Goal: Transaction & Acquisition: Purchase product/service

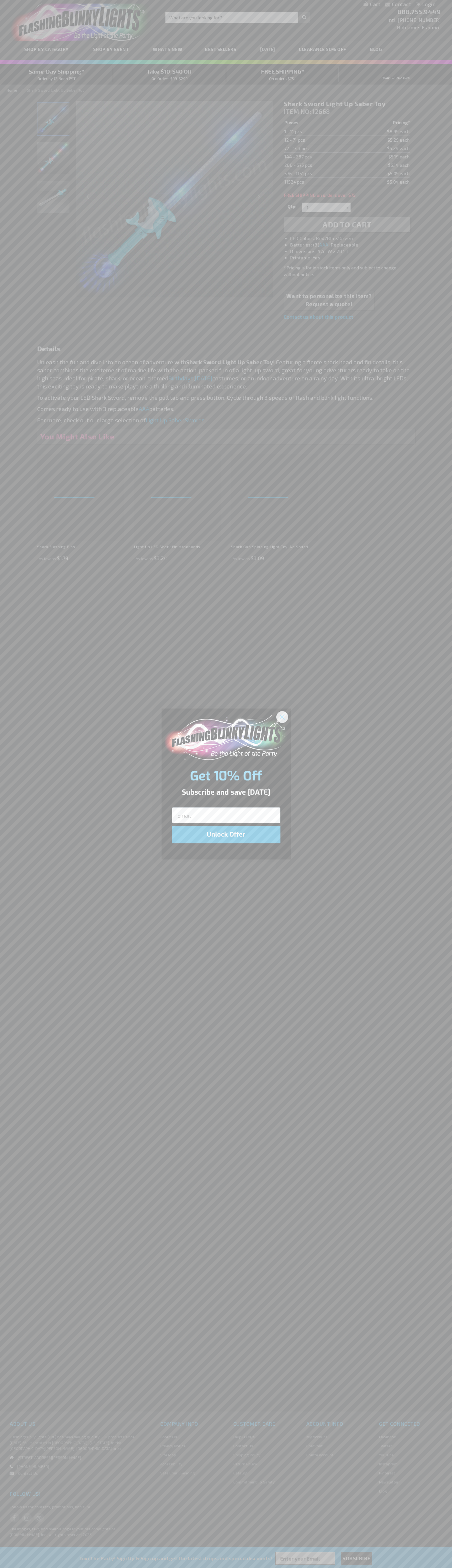
click at [282, 717] on icon "Close dialog" at bounding box center [282, 717] width 5 height 5
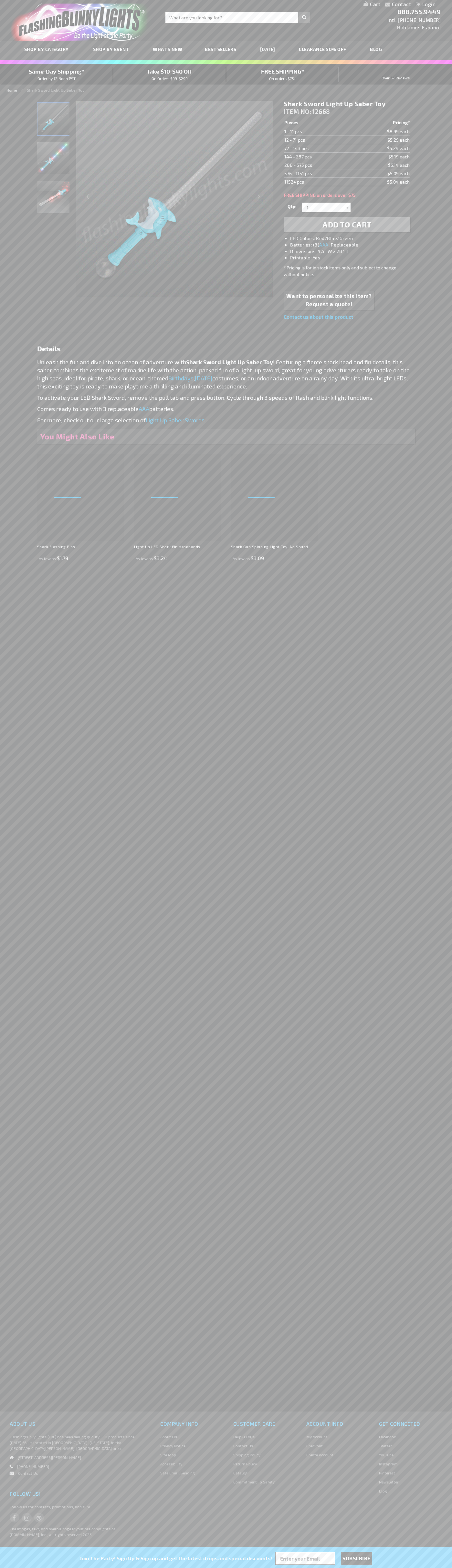
click at [347, 224] on span "Add to Cart" at bounding box center [347, 223] width 49 height 9
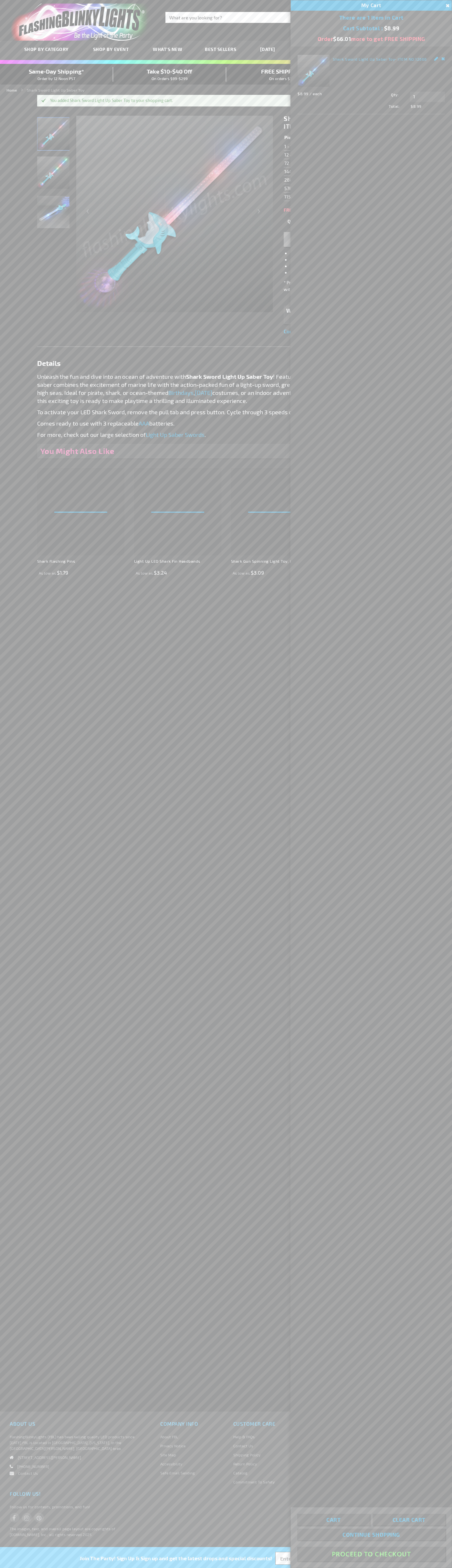
click at [371, 1554] on button "Proceed To Checkout" at bounding box center [370, 1554] width 147 height 15
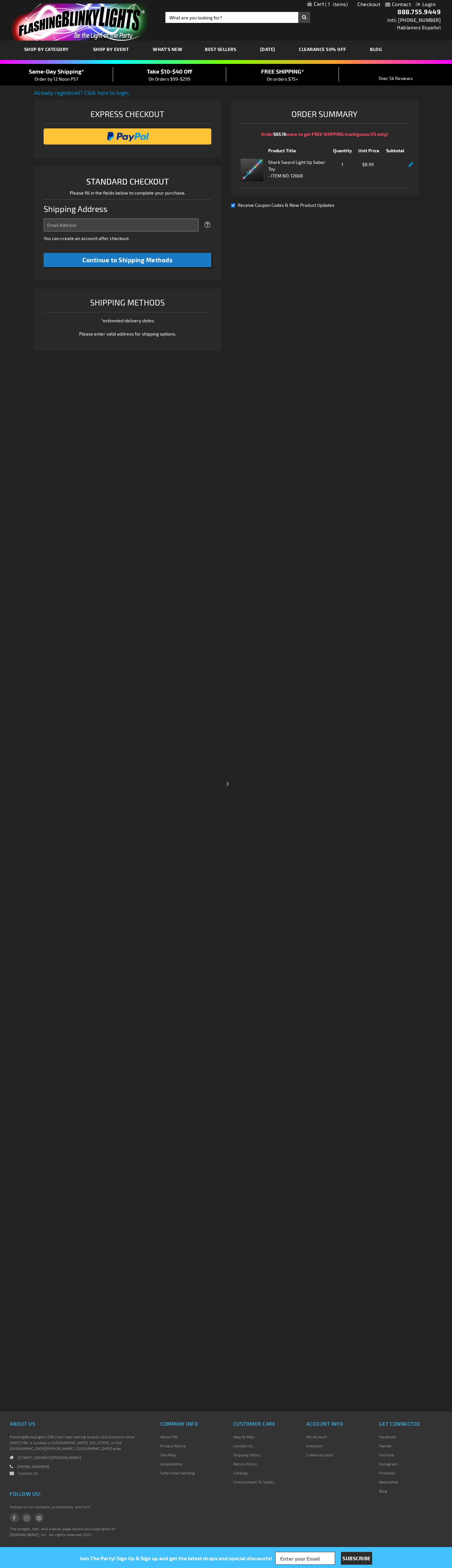
select select "US"
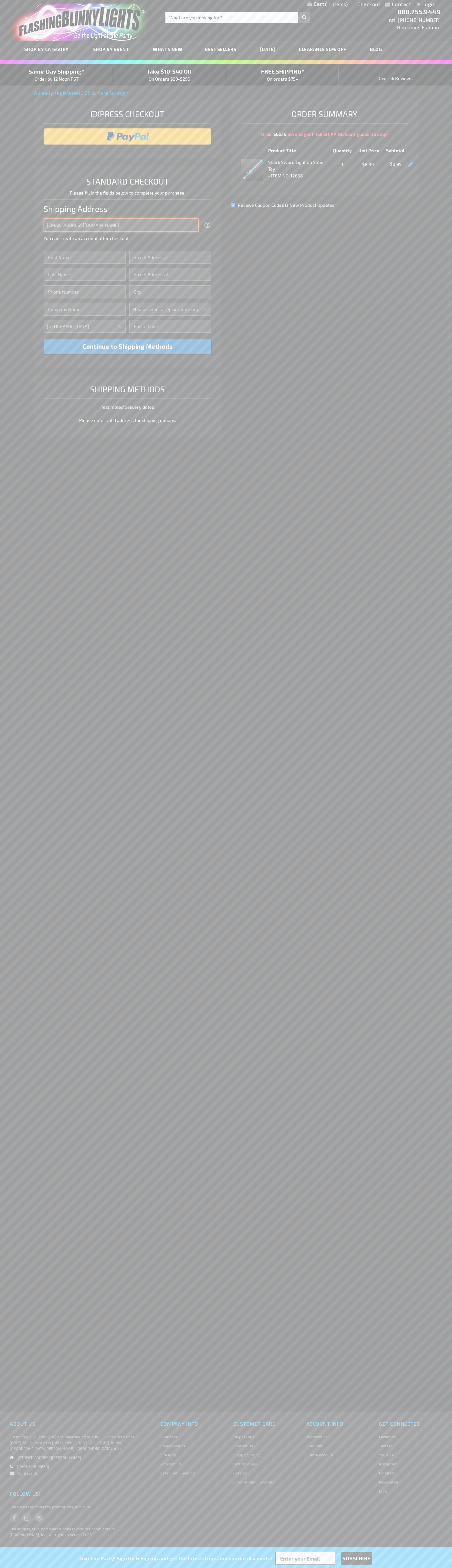
type input "johnsmith005@storebotmail.joonix.net"
type input "John"
type input "401 North Tryon Street"
type input "First floor"
type input "charlotte"
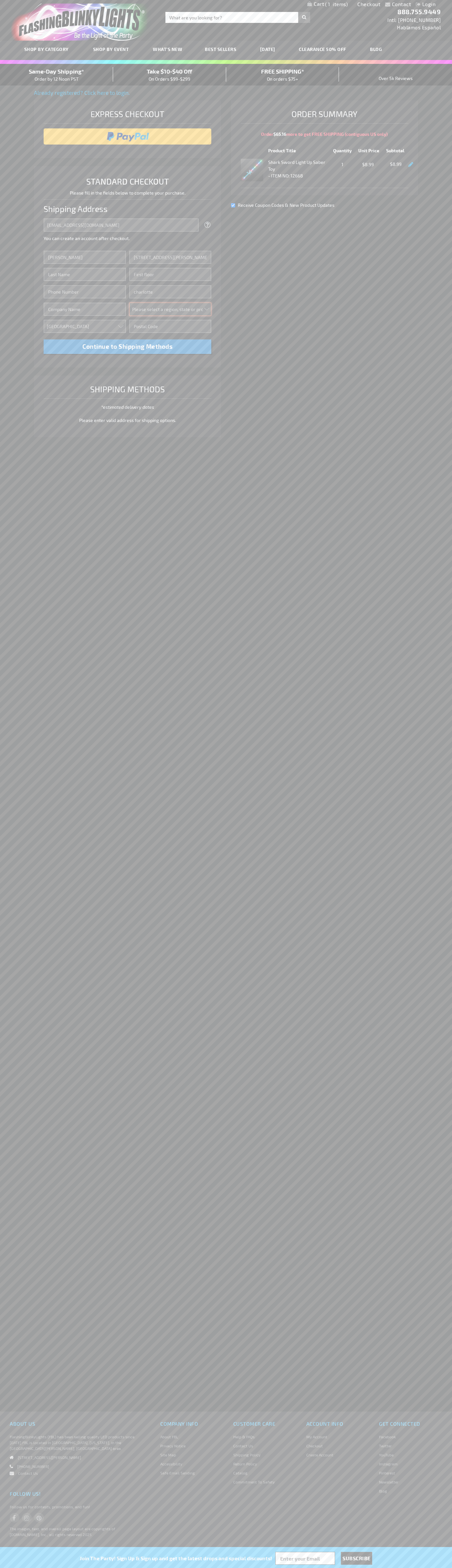
select select "44"
type input "28202"
type input "Smith"
type input "6502530000"
type input "John Smith"
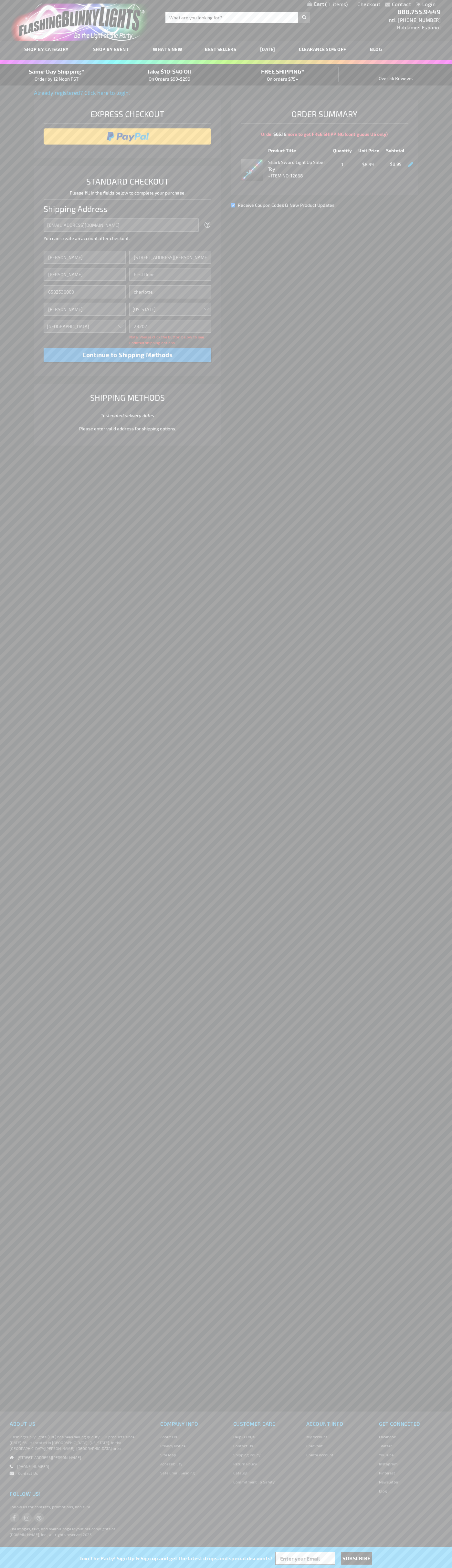
click at [56, 75] on div "Same-Day Shipping* Order by 12 Noon PST" at bounding box center [56, 74] width 113 height 15
click at [128, 136] on input "image" at bounding box center [127, 136] width 161 height 13
